Goal: Task Accomplishment & Management: Complete application form

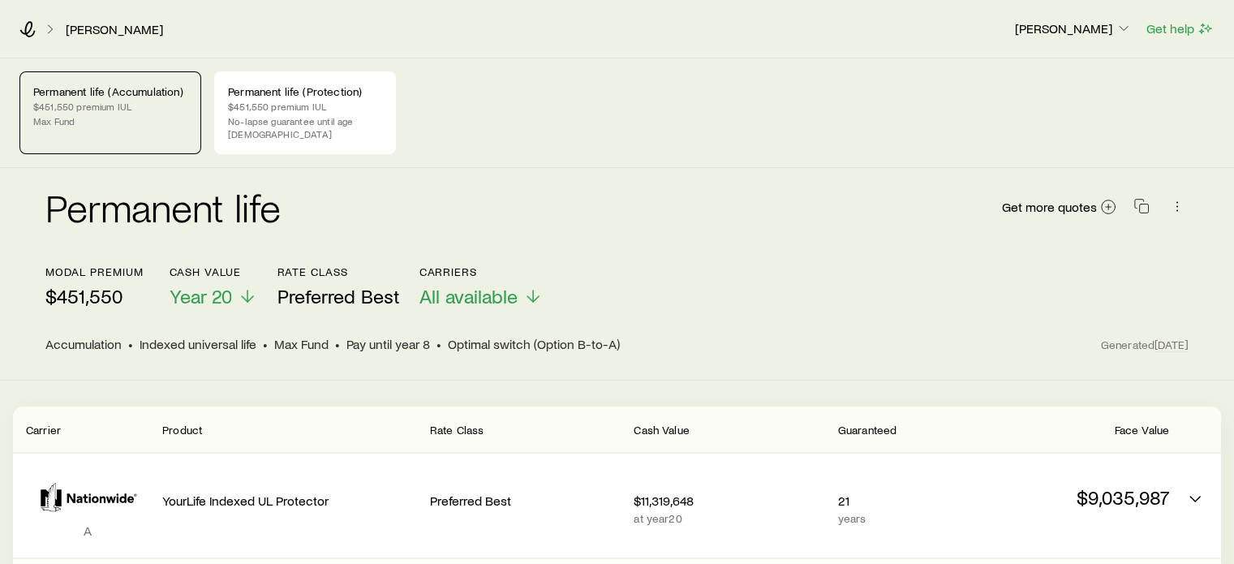
click at [72, 119] on p "Max Fund" at bounding box center [110, 120] width 154 height 13
click at [290, 123] on p "No-lapse guarantee until age [DEMOGRAPHIC_DATA]" at bounding box center [305, 127] width 154 height 26
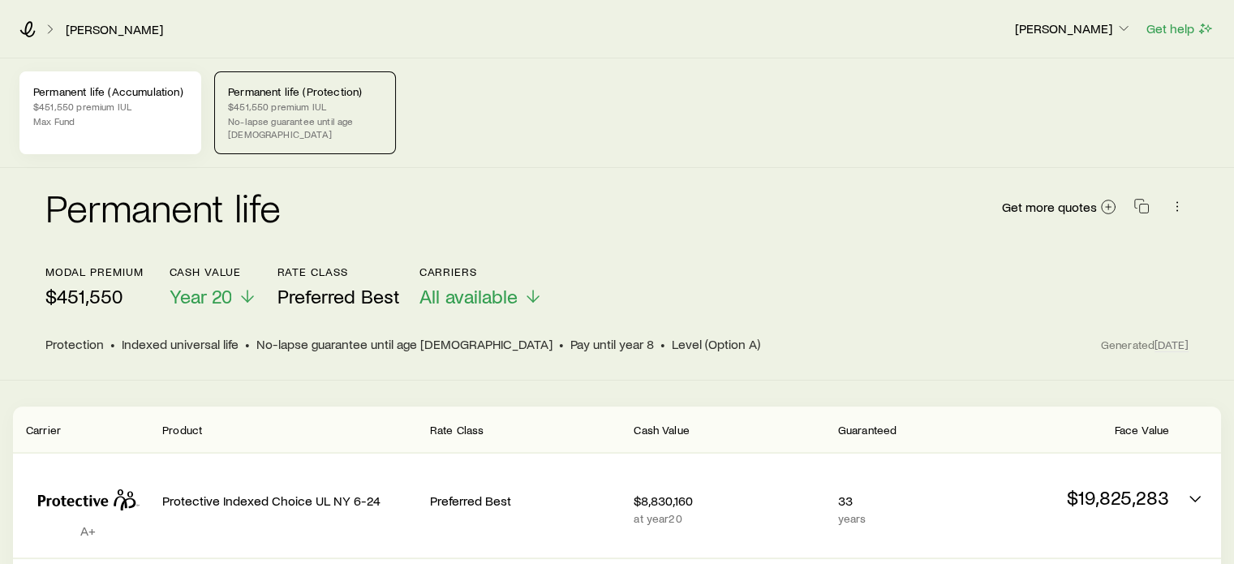
click at [133, 116] on p "Max Fund" at bounding box center [110, 120] width 154 height 13
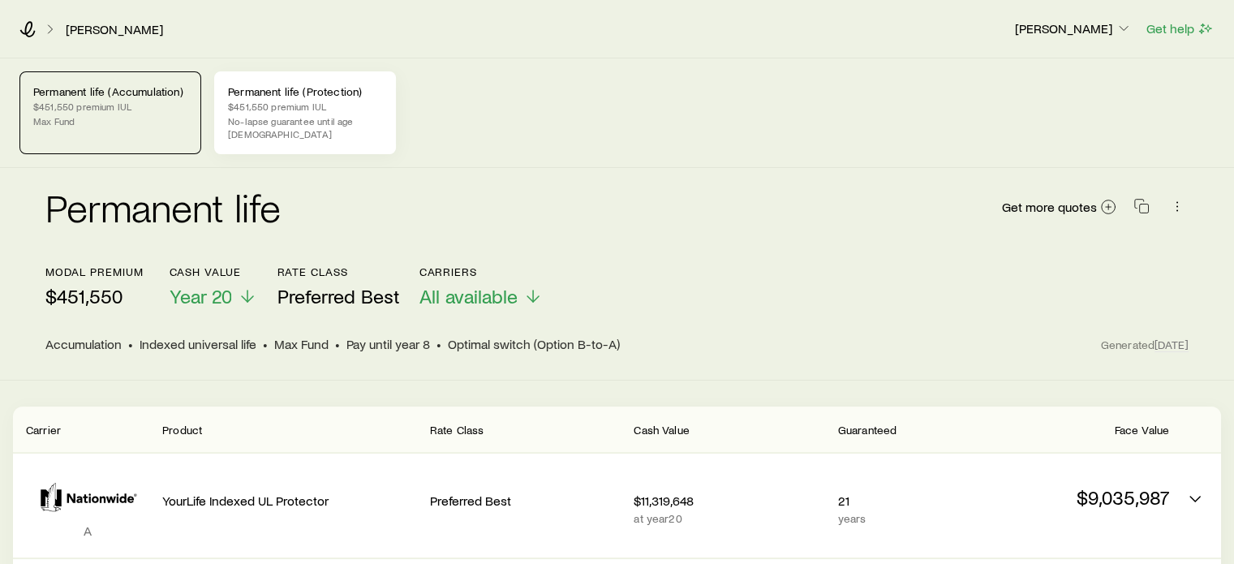
click at [316, 119] on p "No-lapse guarantee until age [DEMOGRAPHIC_DATA]" at bounding box center [305, 127] width 154 height 26
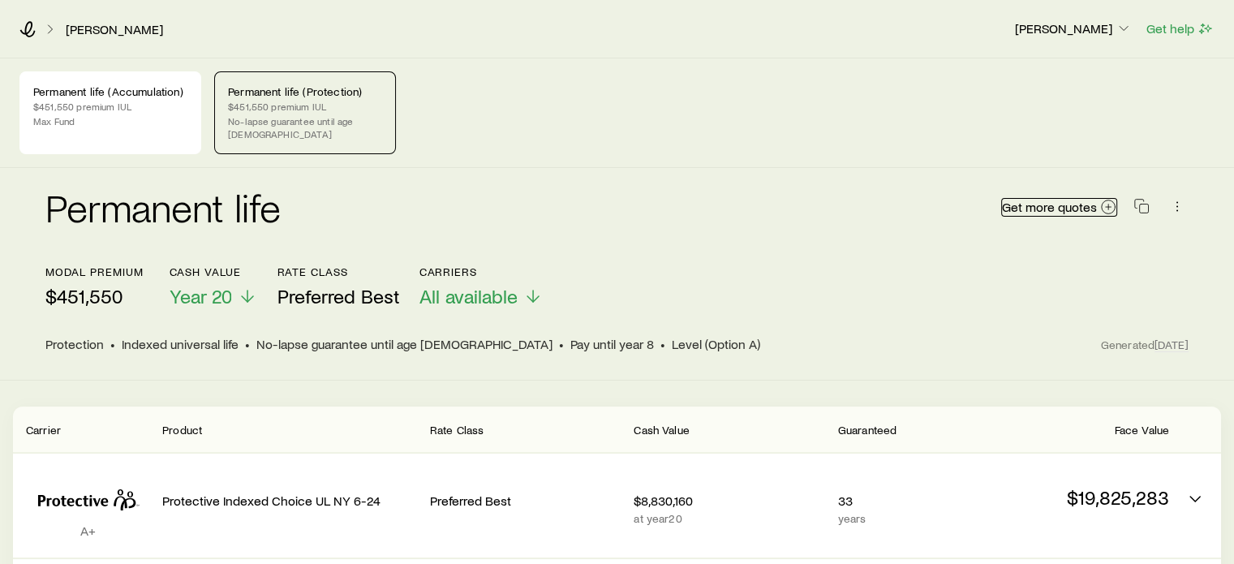
click at [1106, 199] on icon at bounding box center [1108, 207] width 16 height 16
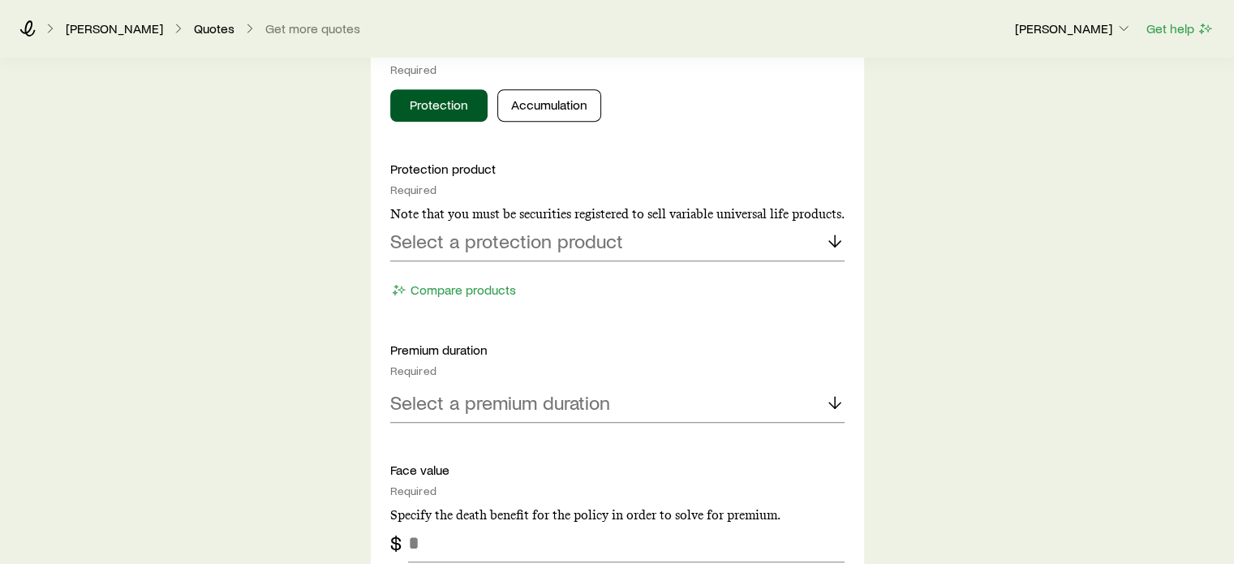
scroll to position [730, 0]
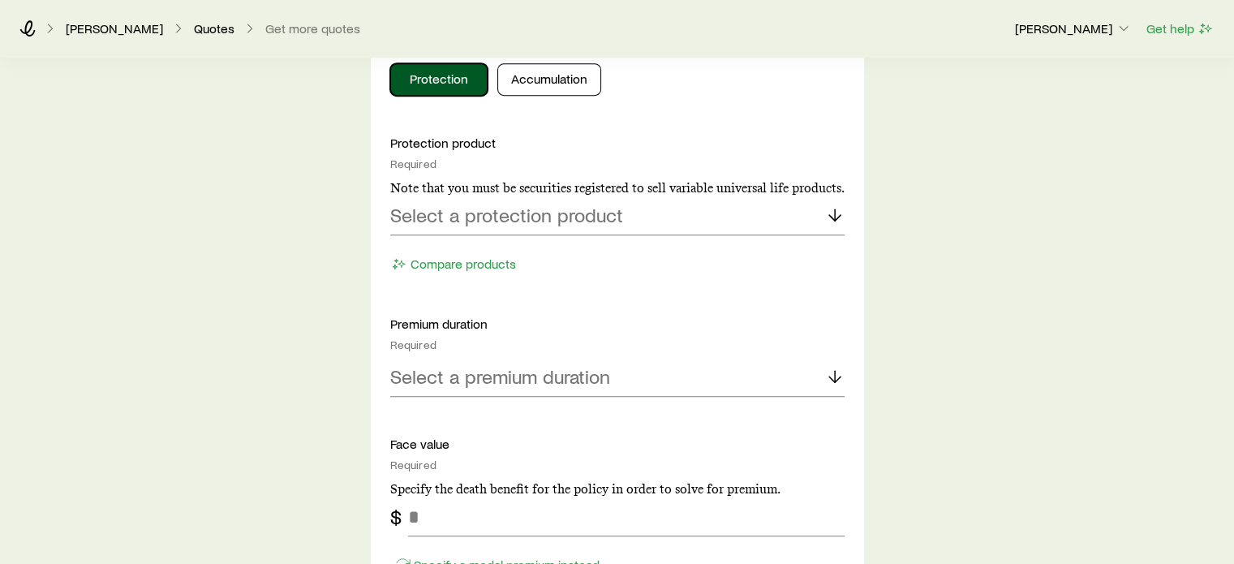
click at [435, 74] on button "Protection" at bounding box center [438, 79] width 97 height 32
click at [506, 217] on p "Select a protection product" at bounding box center [506, 215] width 233 height 23
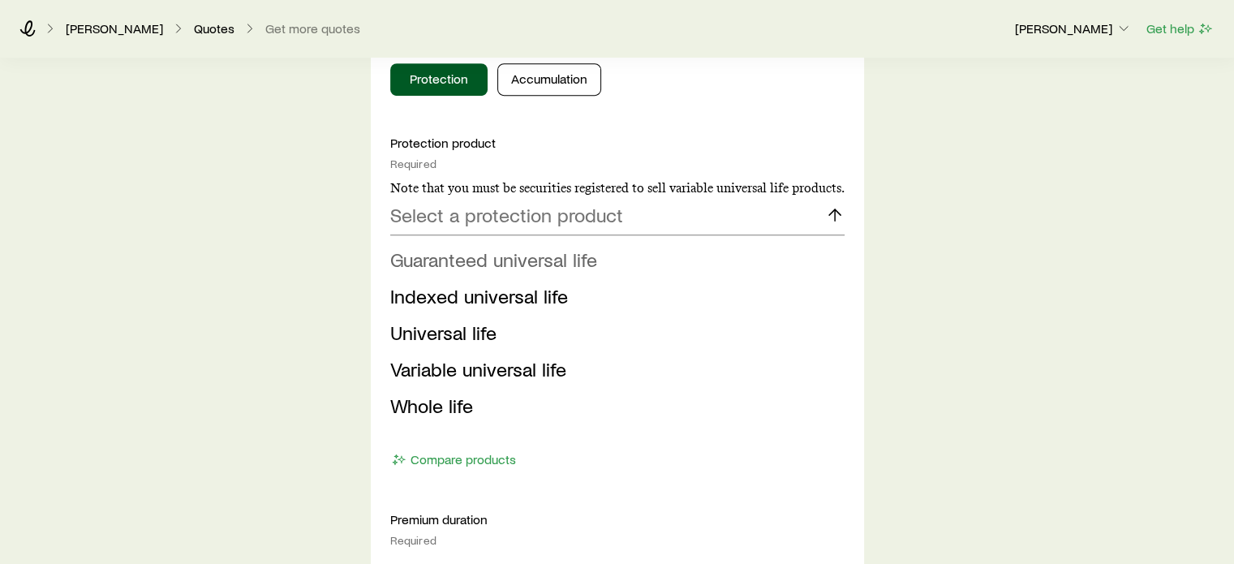
click at [510, 259] on span "Guaranteed universal life" at bounding box center [493, 260] width 207 height 24
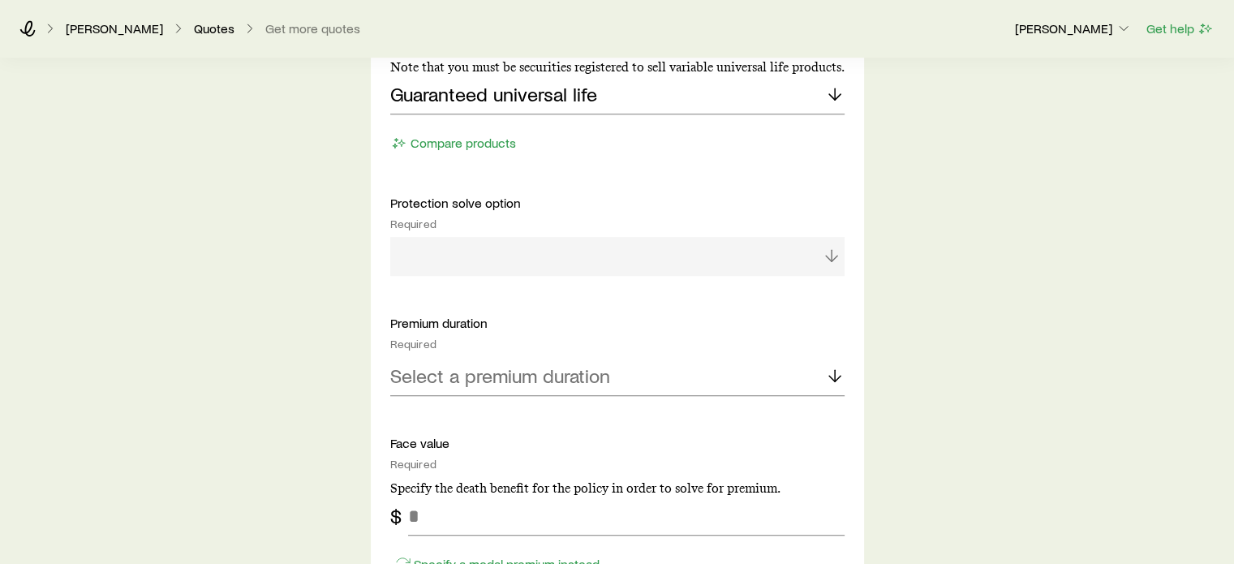
scroll to position [893, 0]
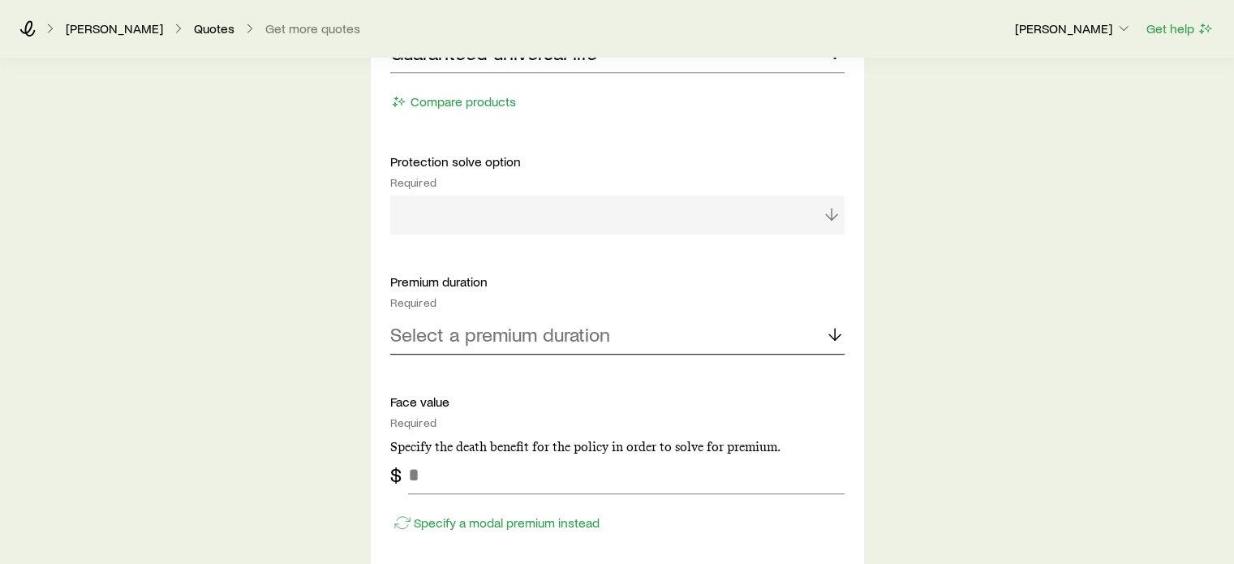
click at [614, 340] on div "Select a premium duration" at bounding box center [617, 335] width 454 height 39
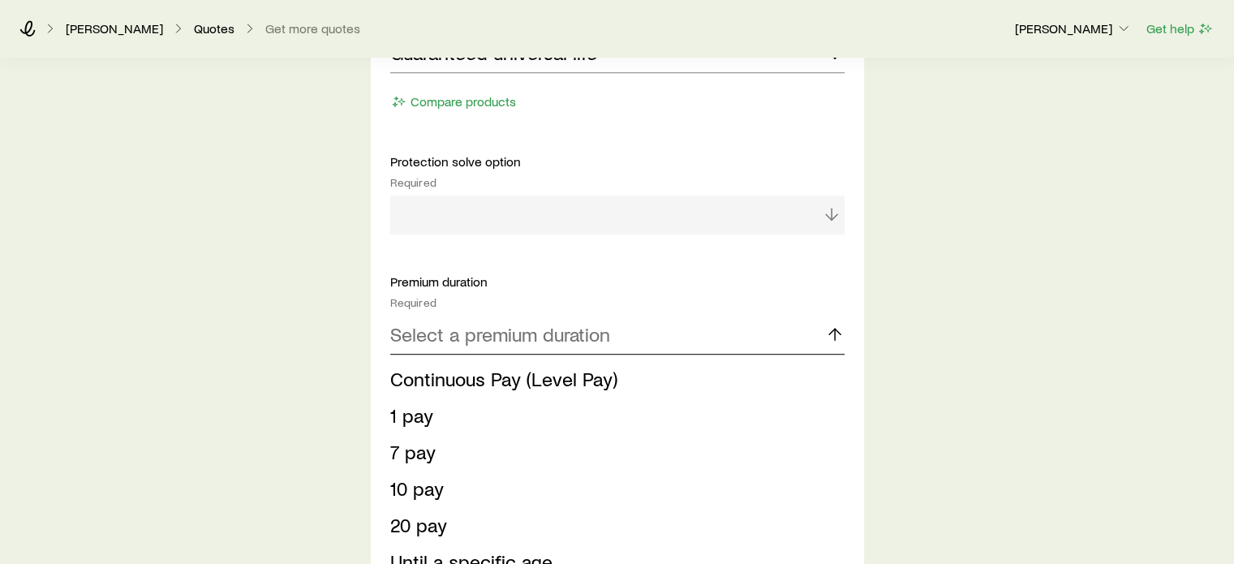
click at [614, 337] on div "Select a premium duration" at bounding box center [617, 335] width 454 height 39
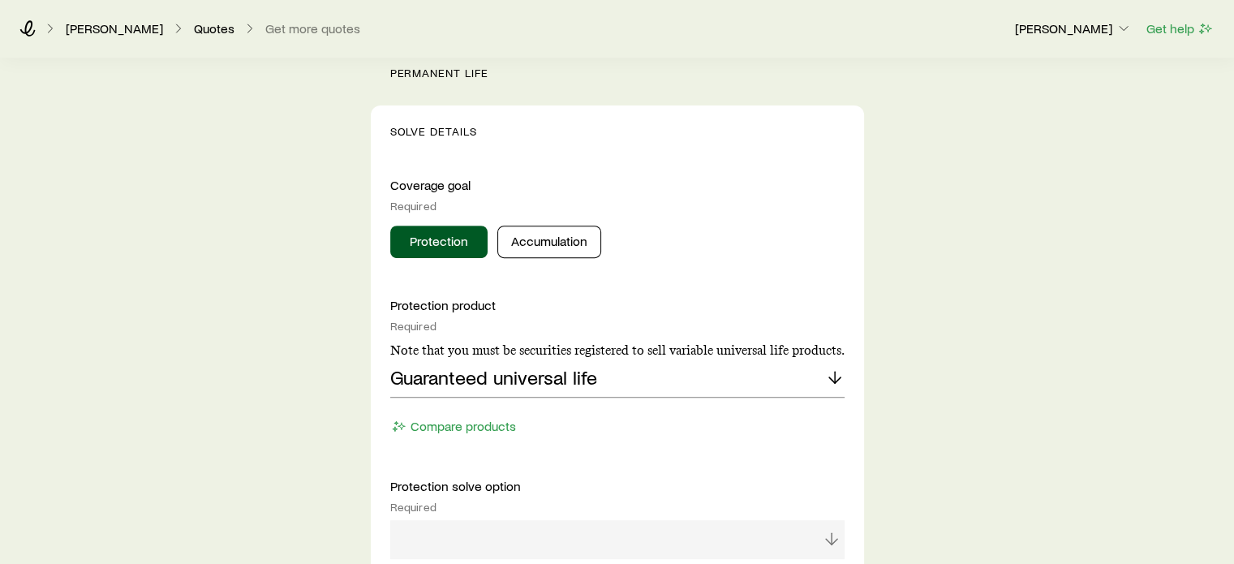
scroll to position [81, 0]
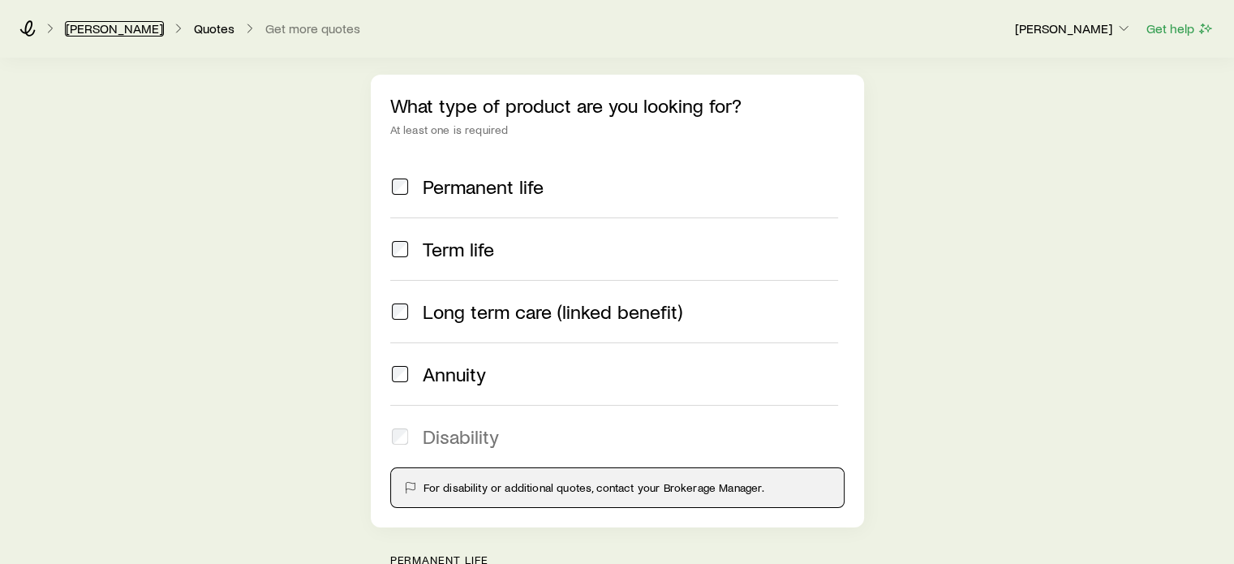
click at [93, 28] on link "[PERSON_NAME]" at bounding box center [114, 28] width 99 height 15
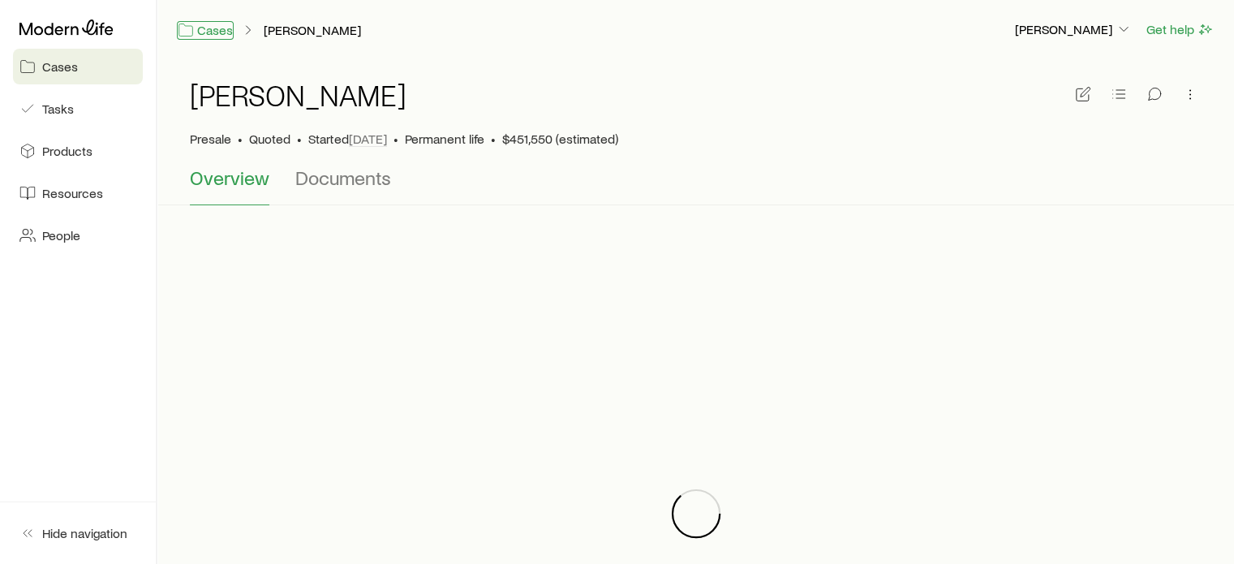
click at [229, 32] on link "Cases" at bounding box center [205, 30] width 57 height 19
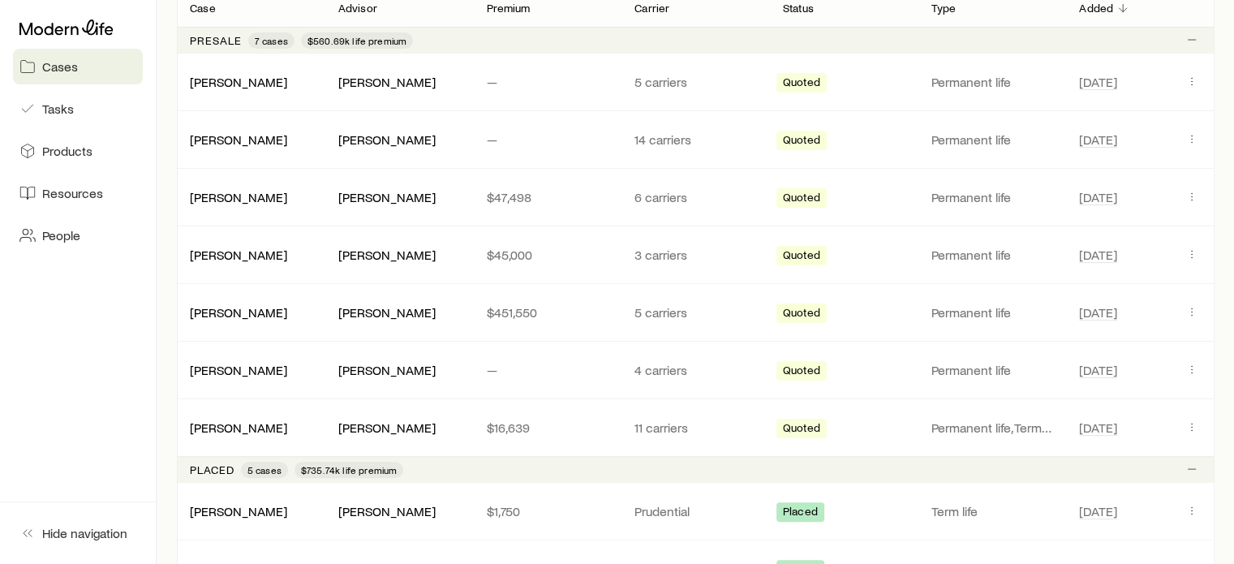
scroll to position [325, 0]
click at [276, 140] on link "[PERSON_NAME]" at bounding box center [239, 136] width 97 height 15
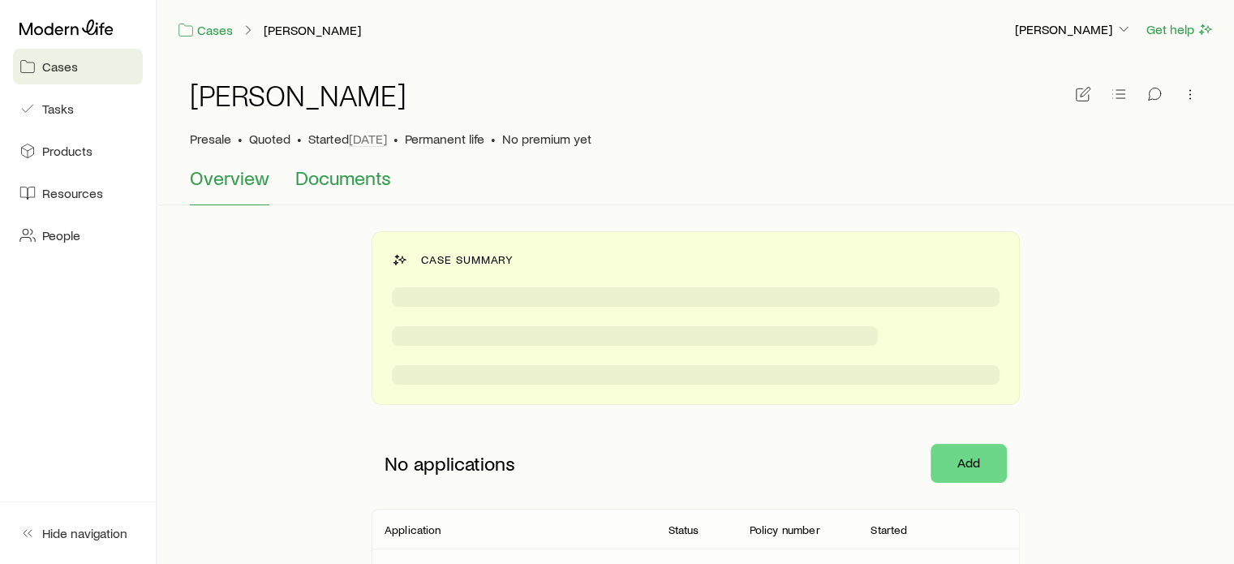
click at [329, 187] on span "Documents" at bounding box center [343, 177] width 96 height 23
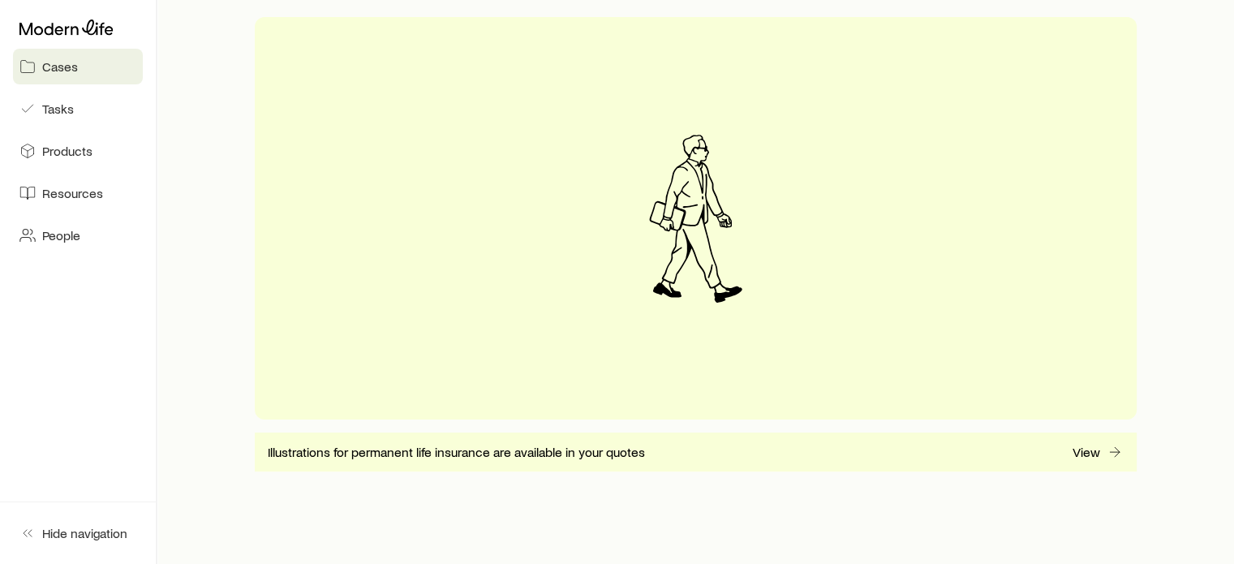
scroll to position [348, 0]
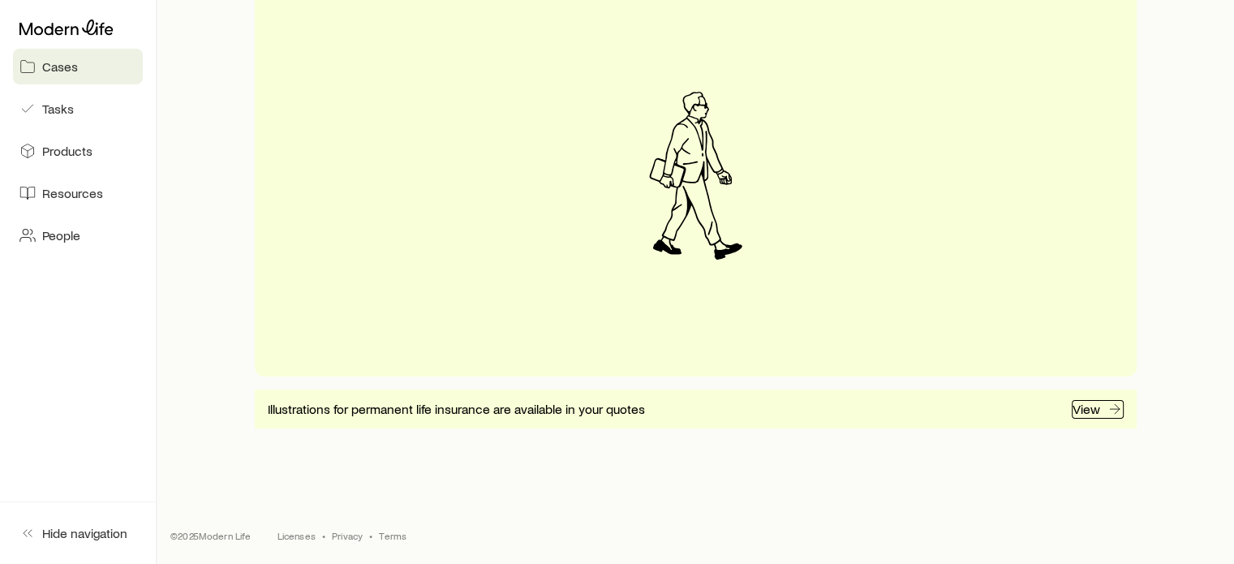
click at [1091, 408] on p "View" at bounding box center [1087, 409] width 28 height 16
